Goal: Transaction & Acquisition: Subscribe to service/newsletter

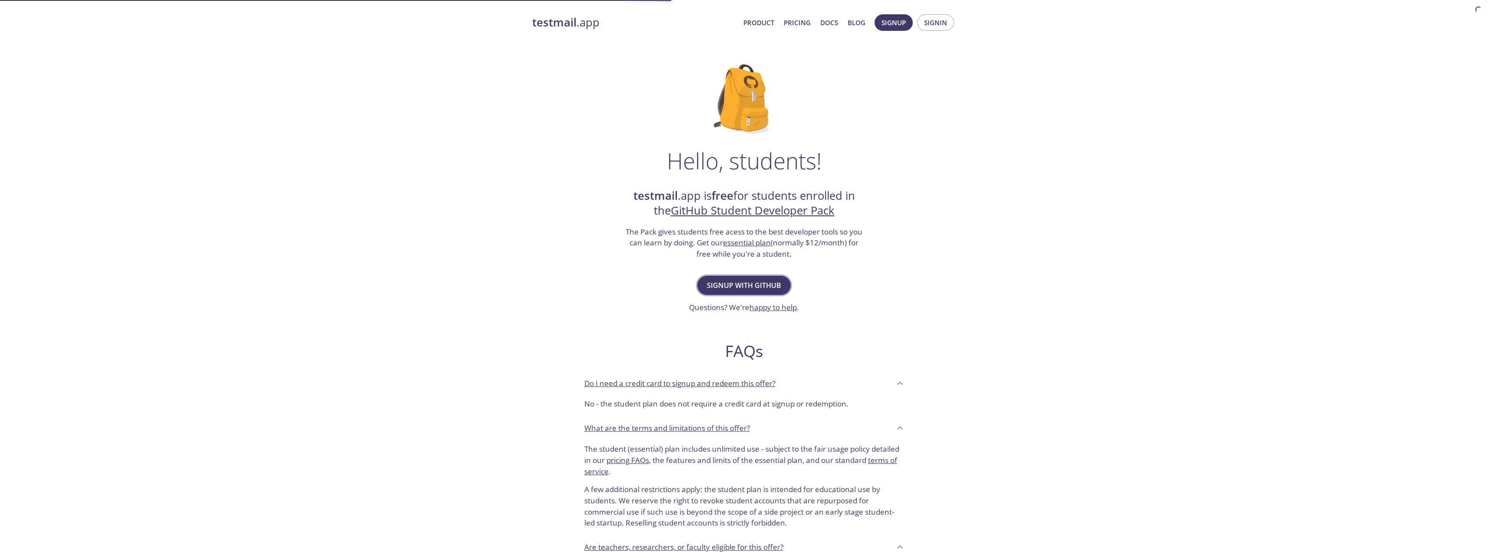
click at [742, 289] on span "Signup with GitHub" at bounding box center [744, 285] width 74 height 12
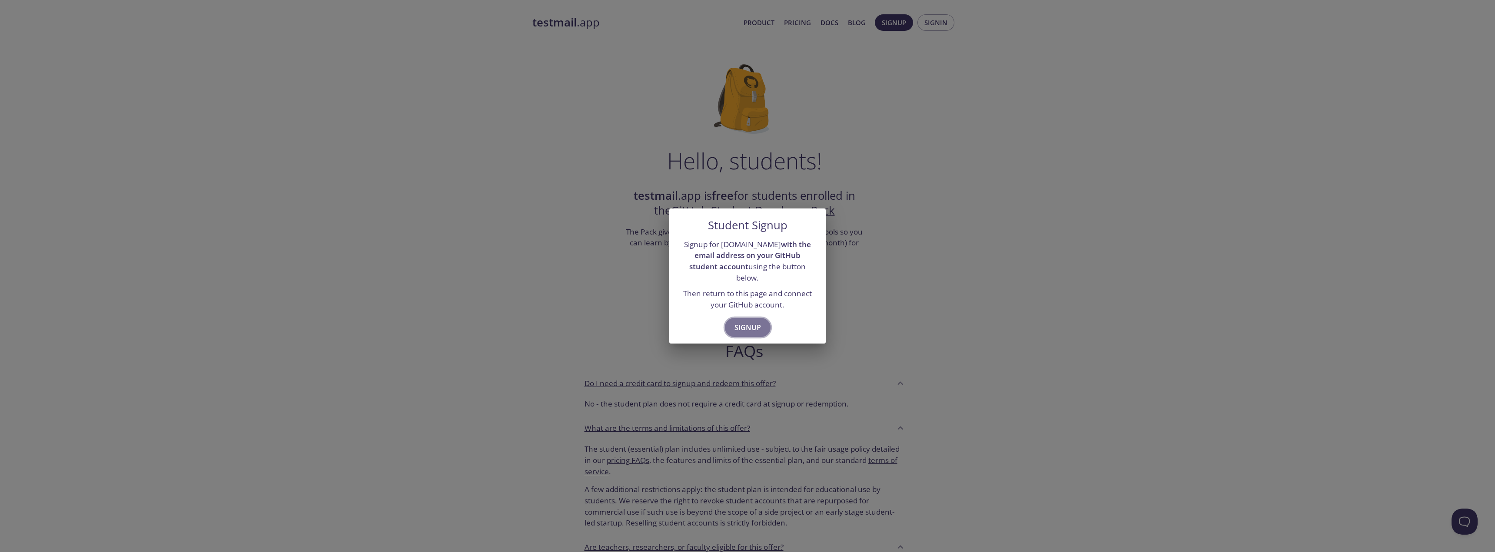
click at [749, 322] on span "Signup" at bounding box center [747, 328] width 27 height 12
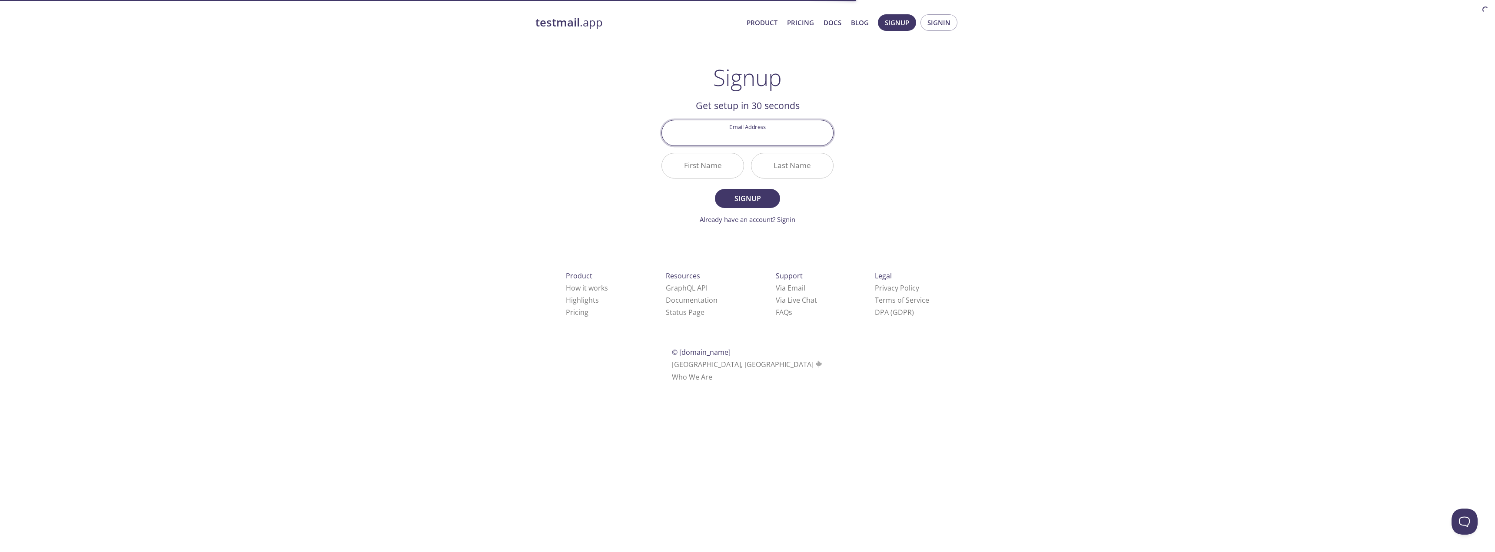
click at [767, 131] on input "Email Address" at bounding box center [747, 132] width 171 height 25
click at [767, 132] on input "Email Address" at bounding box center [747, 132] width 171 height 25
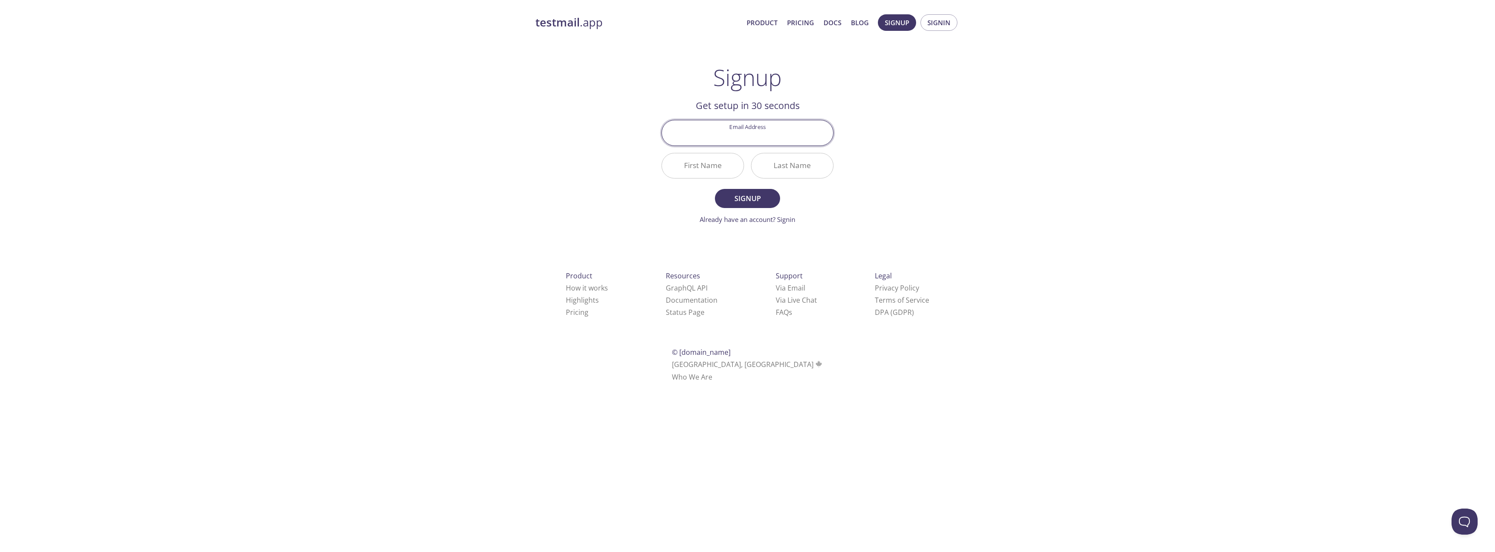
click at [756, 139] on input "Email Address" at bounding box center [747, 132] width 171 height 25
type input "[EMAIL_ADDRESS][DOMAIN_NAME]"
click at [724, 163] on input "First Name" at bounding box center [703, 165] width 82 height 25
type input "[PERSON_NAME]"
click at [784, 169] on input "Last Name" at bounding box center [792, 165] width 82 height 25
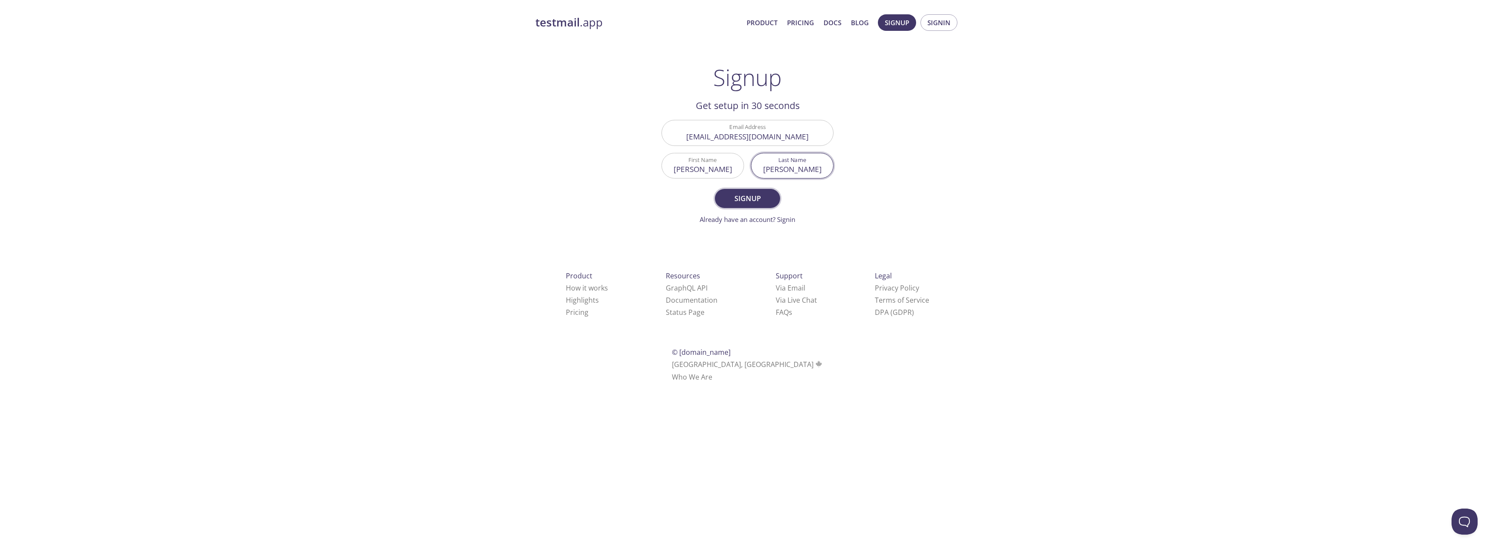
type input "[PERSON_NAME]"
click at [754, 192] on span "Signup" at bounding box center [747, 198] width 46 height 12
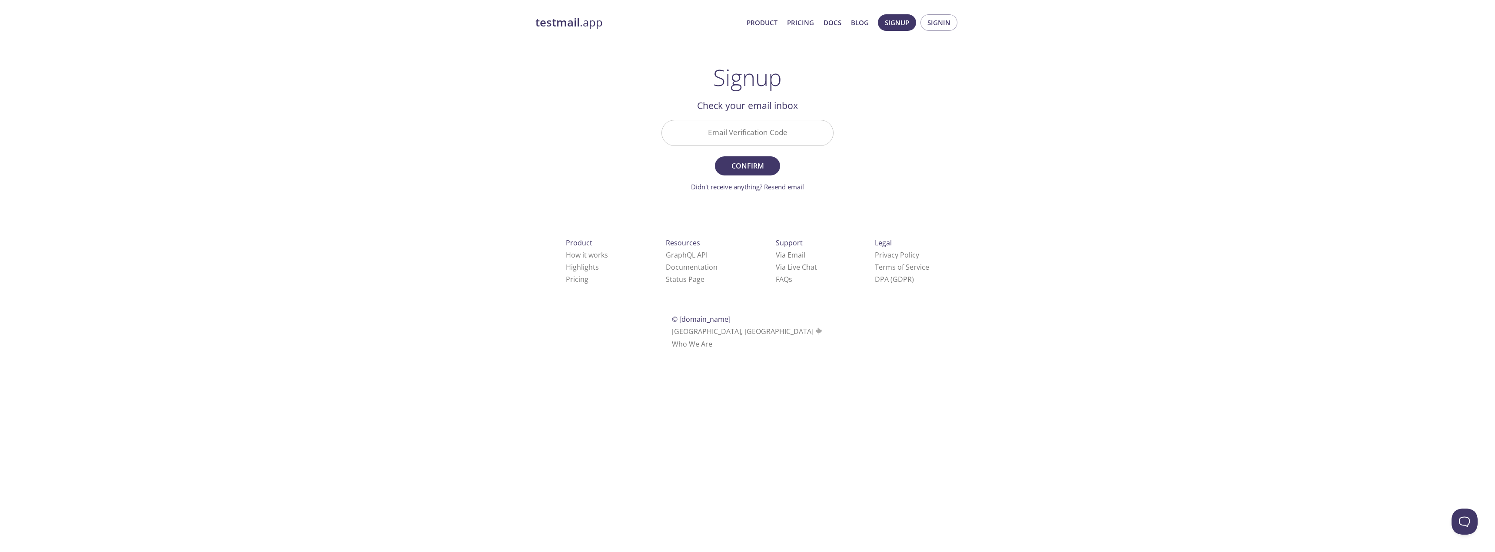
click at [793, 134] on input "Email Verification Code" at bounding box center [747, 132] width 171 height 25
type input "LW6JKLC"
click at [767, 165] on span "Confirm" at bounding box center [747, 166] width 46 height 12
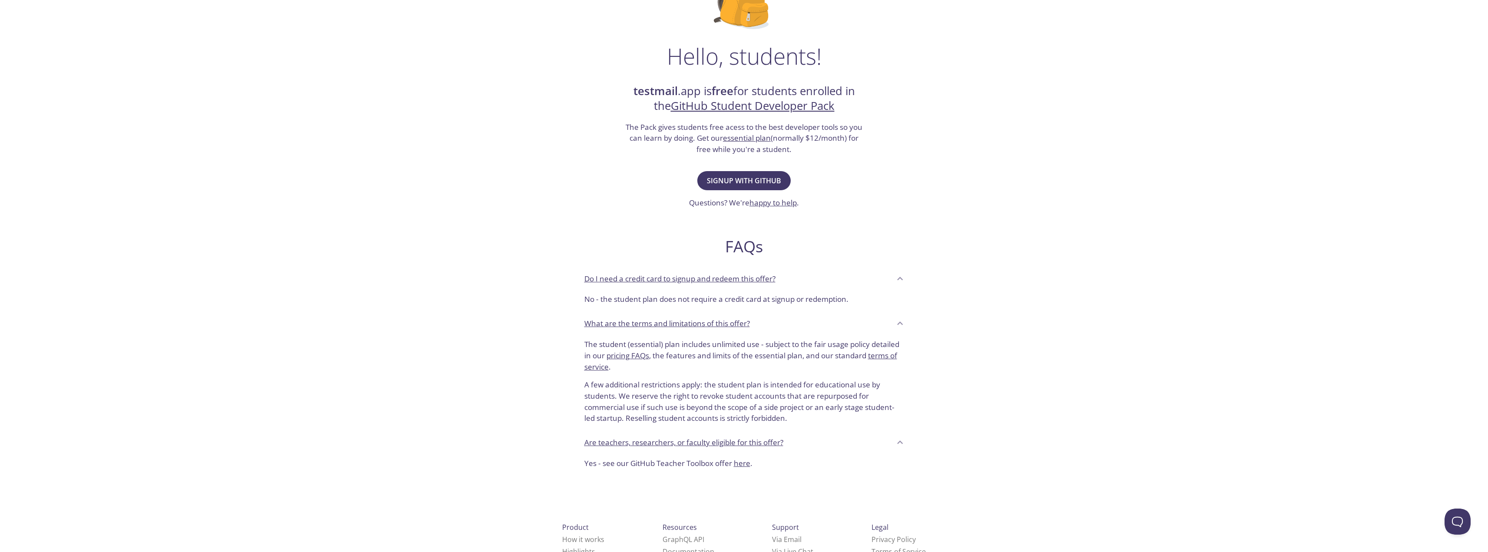
drag, startPoint x: 843, startPoint y: 270, endPoint x: 841, endPoint y: 281, distance: 11.4
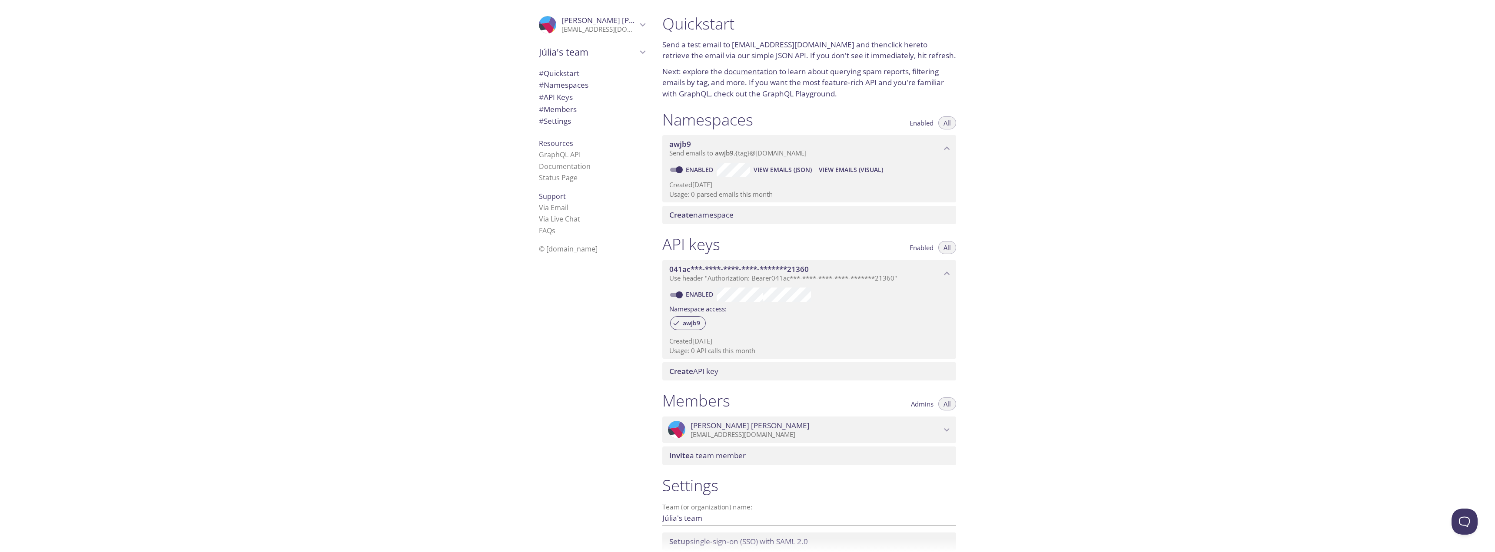
drag, startPoint x: 208, startPoint y: 0, endPoint x: 414, endPoint y: 69, distance: 217.7
click at [414, 69] on div ".cls-1 { fill: #6d5ca8; } .cls-2 { fill: #3fc191; } .cls-3 { fill: #3b4752; } .…" at bounding box center [327, 276] width 655 height 552
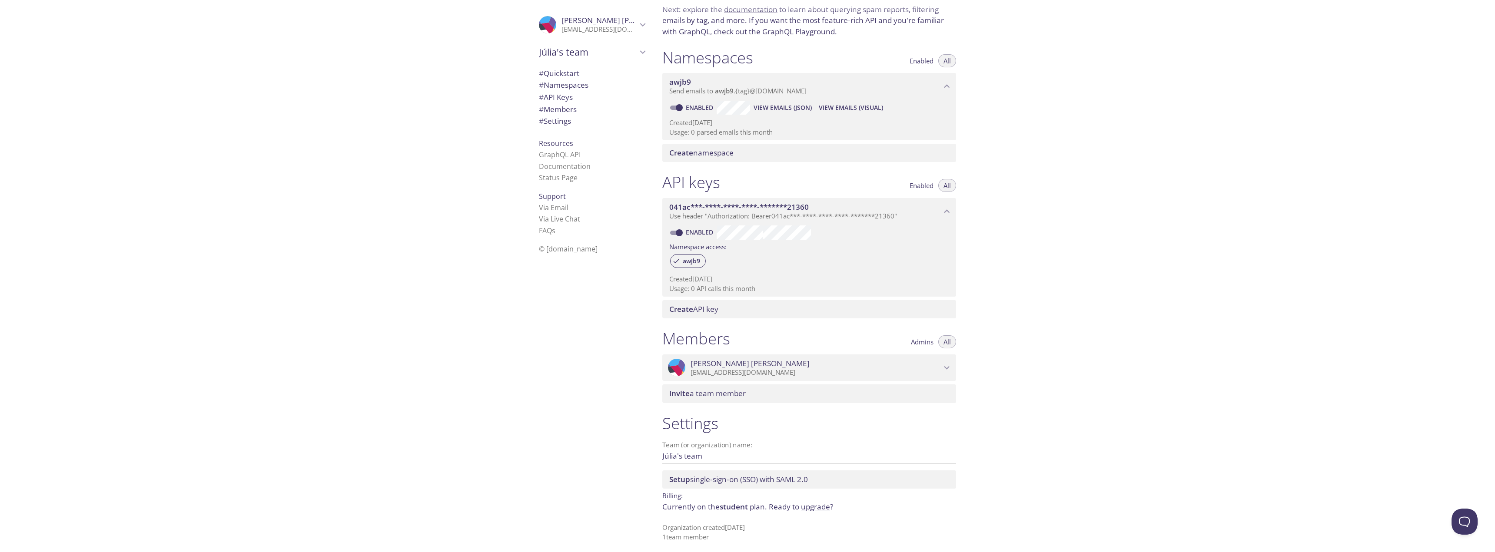
scroll to position [66, 0]
drag, startPoint x: 955, startPoint y: 42, endPoint x: 953, endPoint y: 57, distance: 15.8
click at [1045, 116] on div "Quickstart Send a test email to awjb9.test@inbox.testmail.app and then click he…" at bounding box center [1074, 276] width 839 height 552
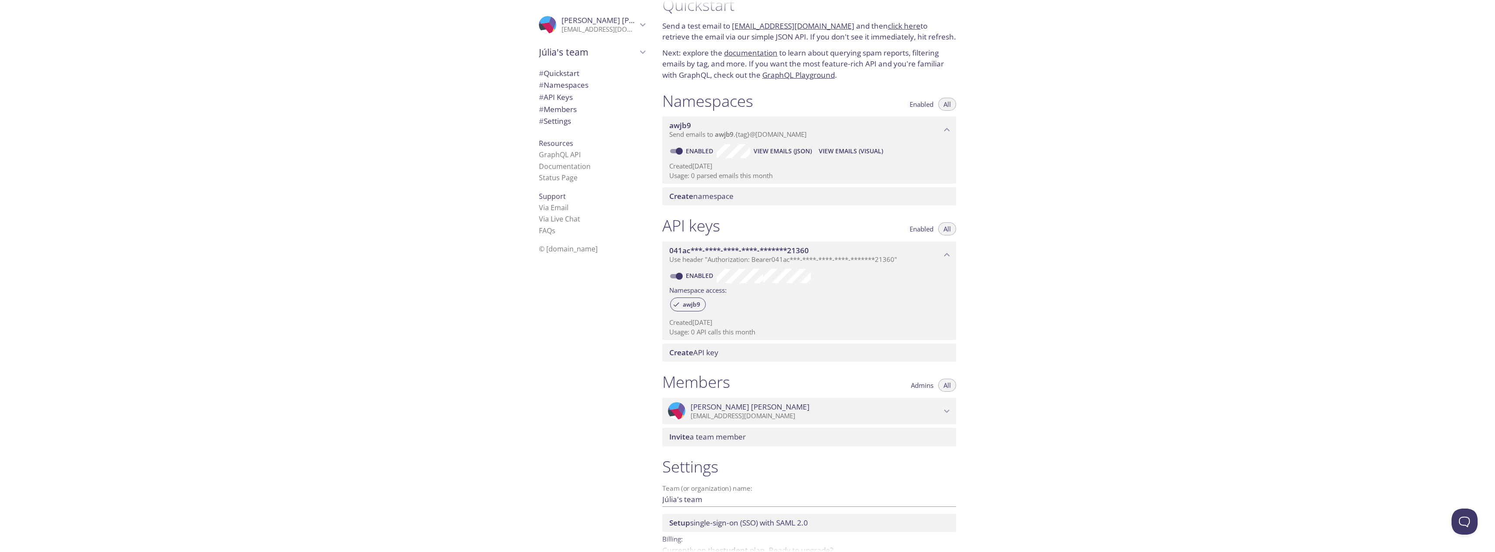
scroll to position [0, 0]
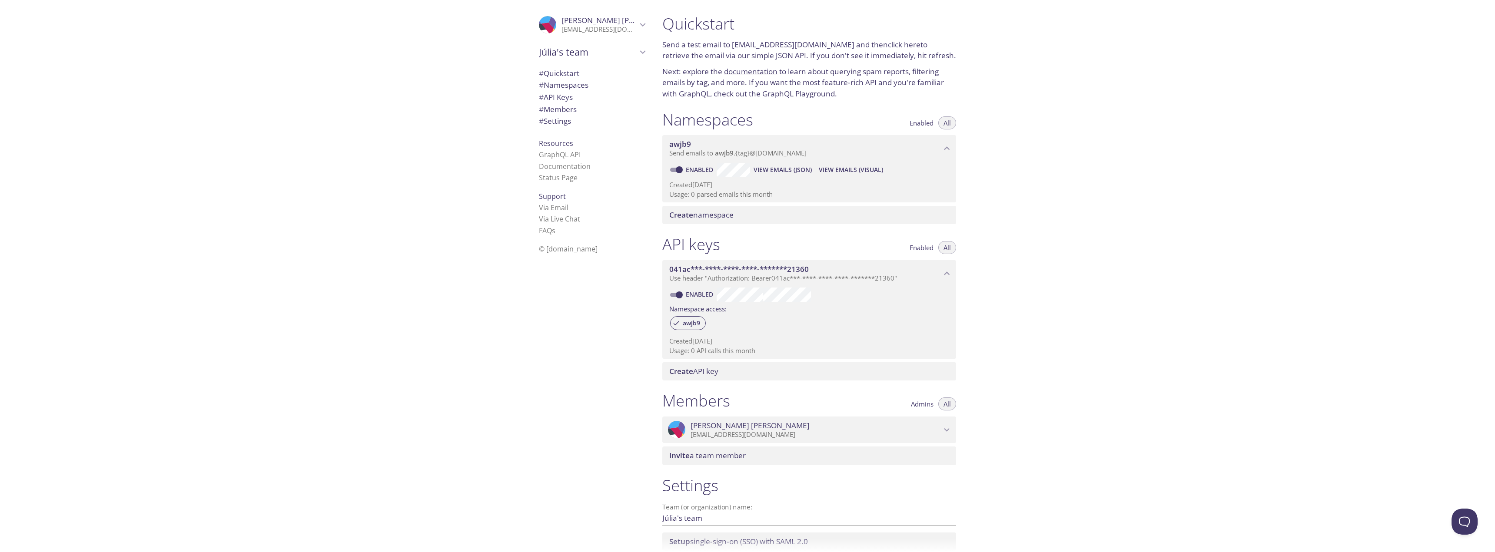
drag, startPoint x: 1045, startPoint y: 130, endPoint x: 1033, endPoint y: 99, distance: 32.9
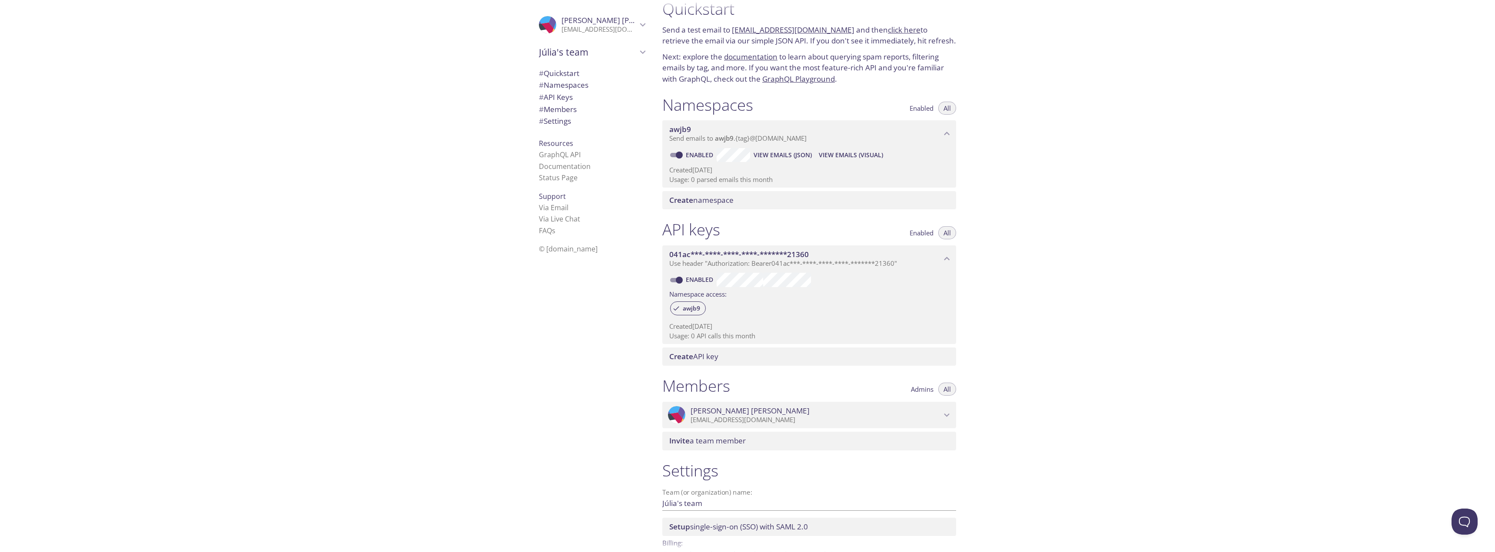
scroll to position [66, 0]
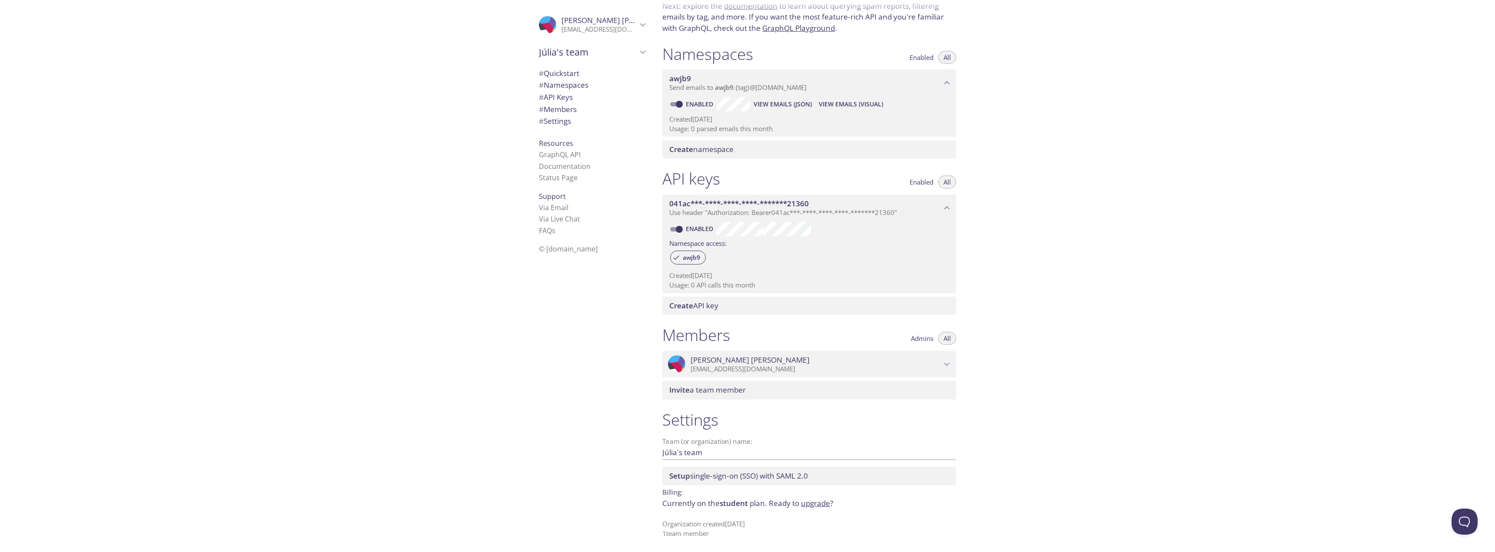
drag, startPoint x: 1074, startPoint y: 57, endPoint x: 1075, endPoint y: 113, distance: 55.6
click at [1075, 113] on div "Quickstart Send a test email to awjb9.test@inbox.testmail.app and then click he…" at bounding box center [1074, 276] width 839 height 552
